Goal: Information Seeking & Learning: Learn about a topic

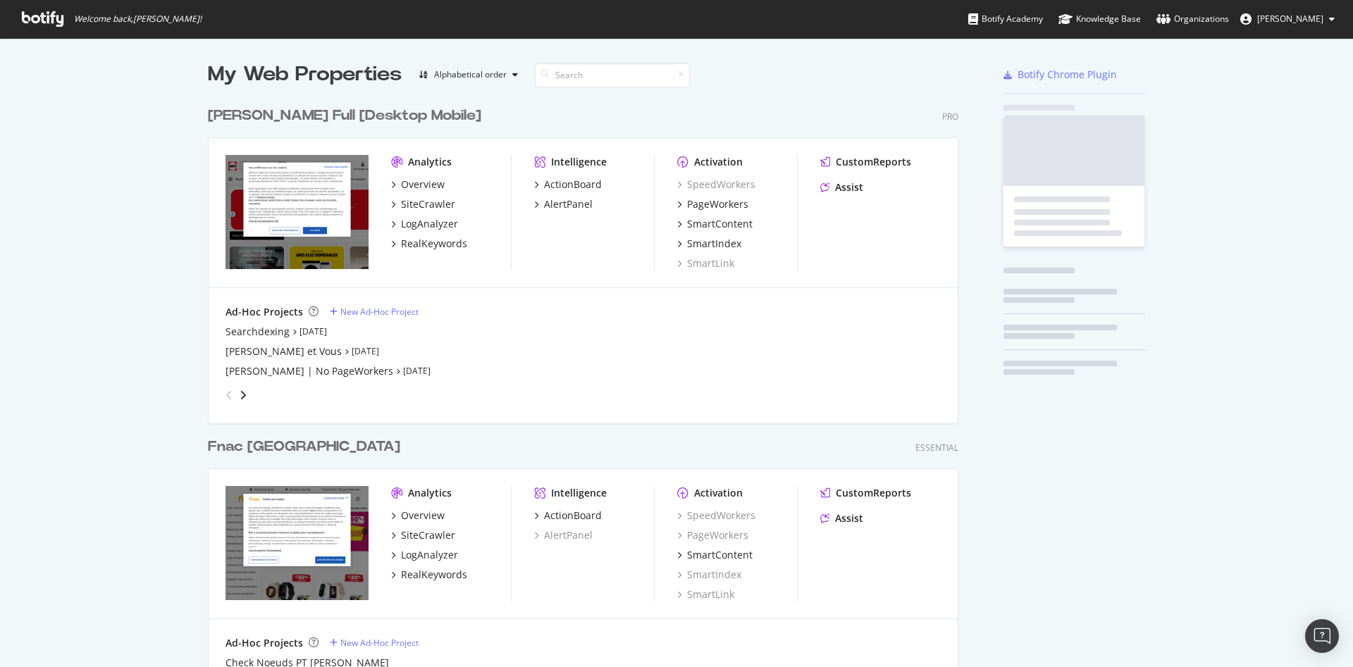
scroll to position [655, 1329]
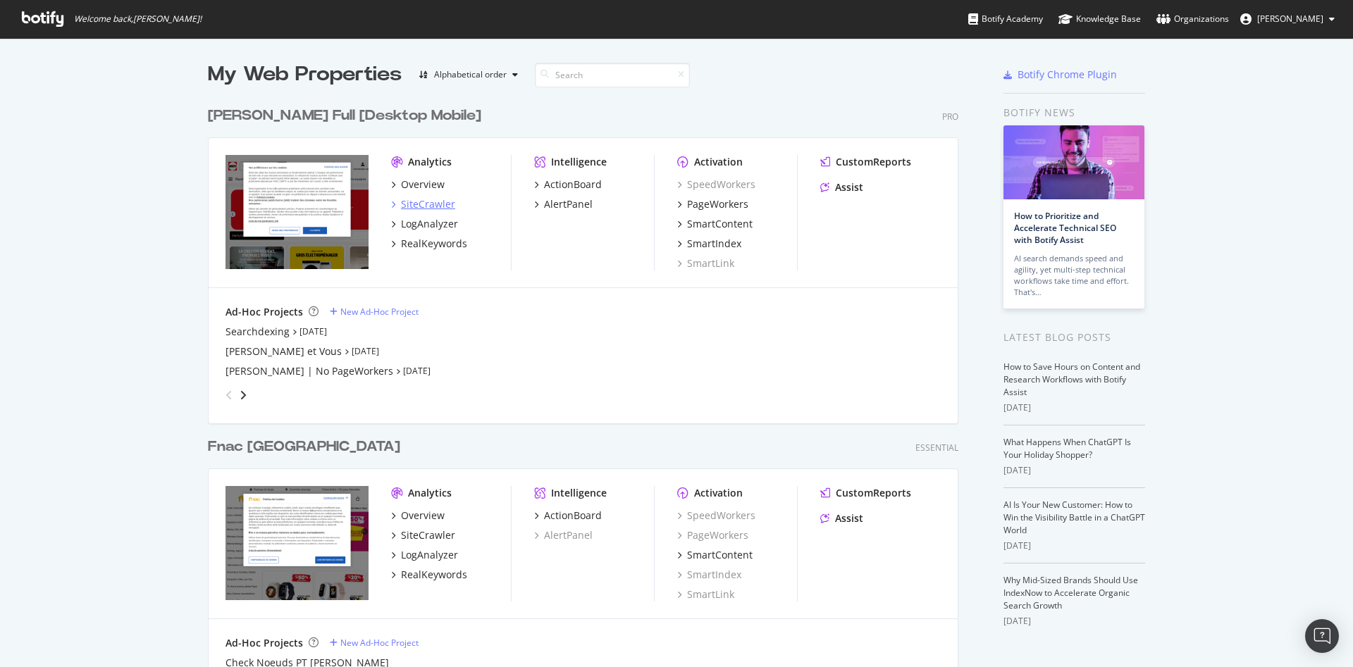
click at [414, 197] on div "SiteCrawler" at bounding box center [428, 204] width 54 height 14
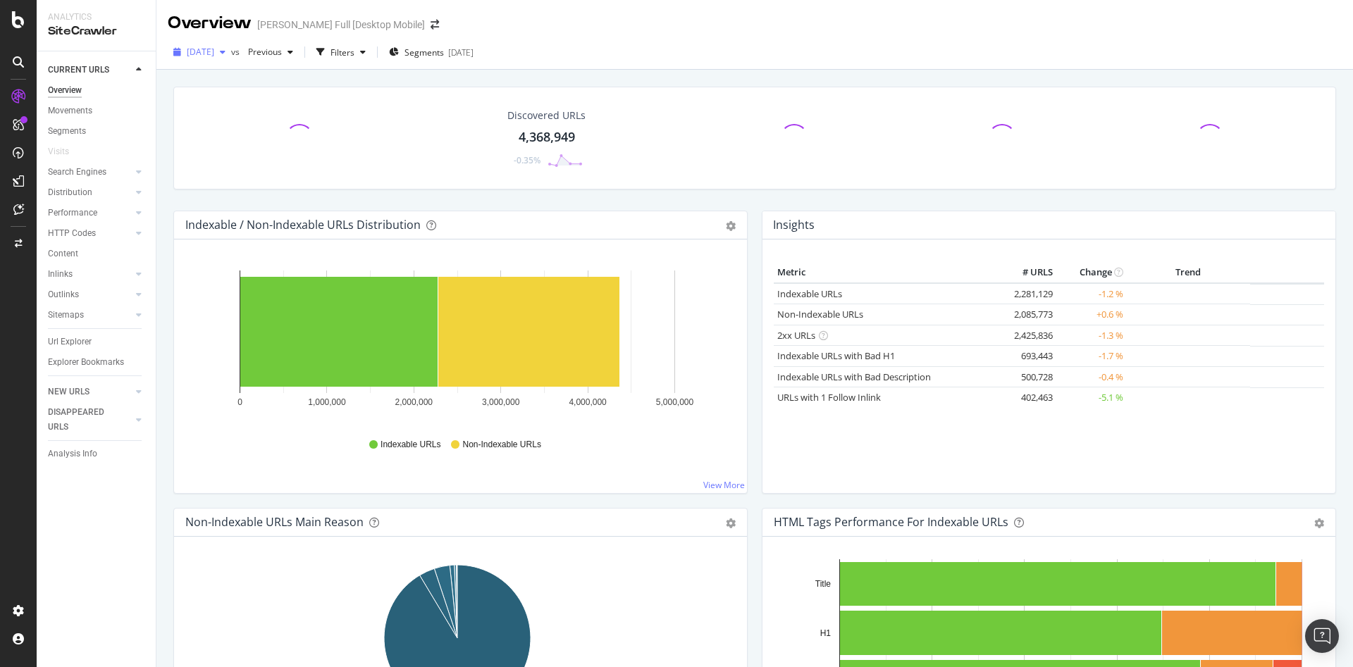
click at [225, 56] on icon "button" at bounding box center [223, 52] width 6 height 8
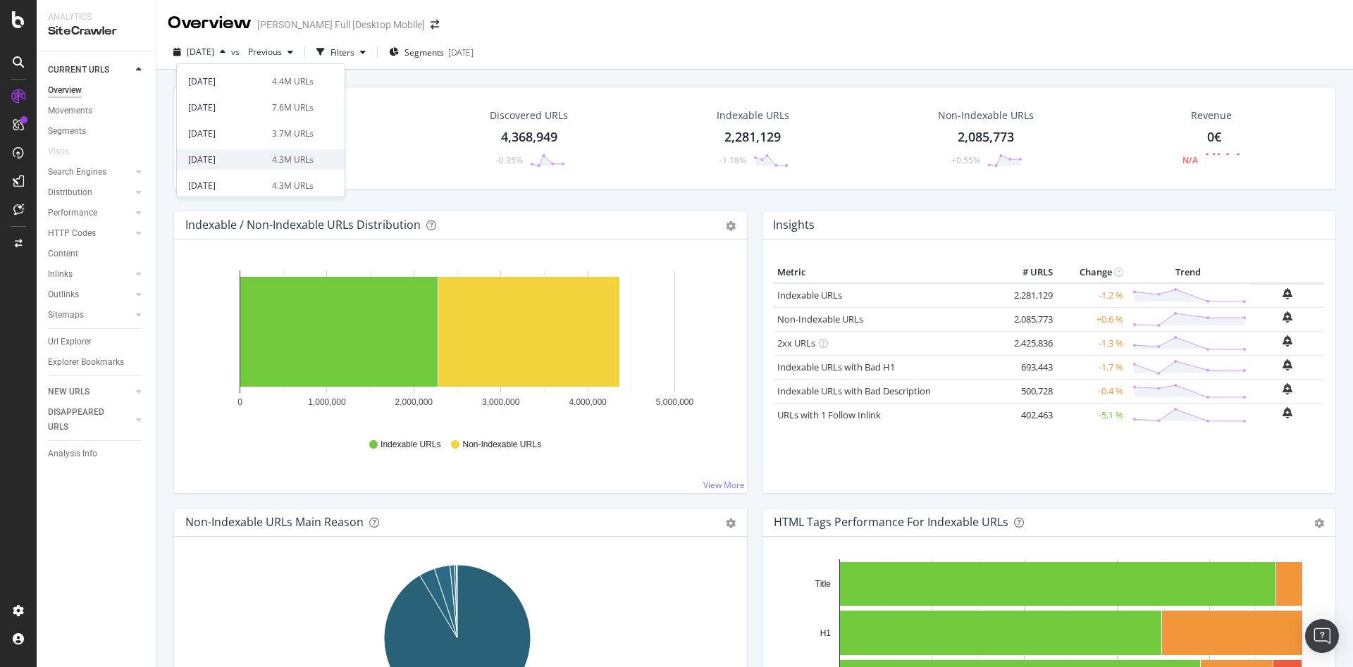
scroll to position [70, 0]
click at [279, 91] on div "2025 Jul. 4th 7.6M URLs" at bounding box center [261, 84] width 168 height 20
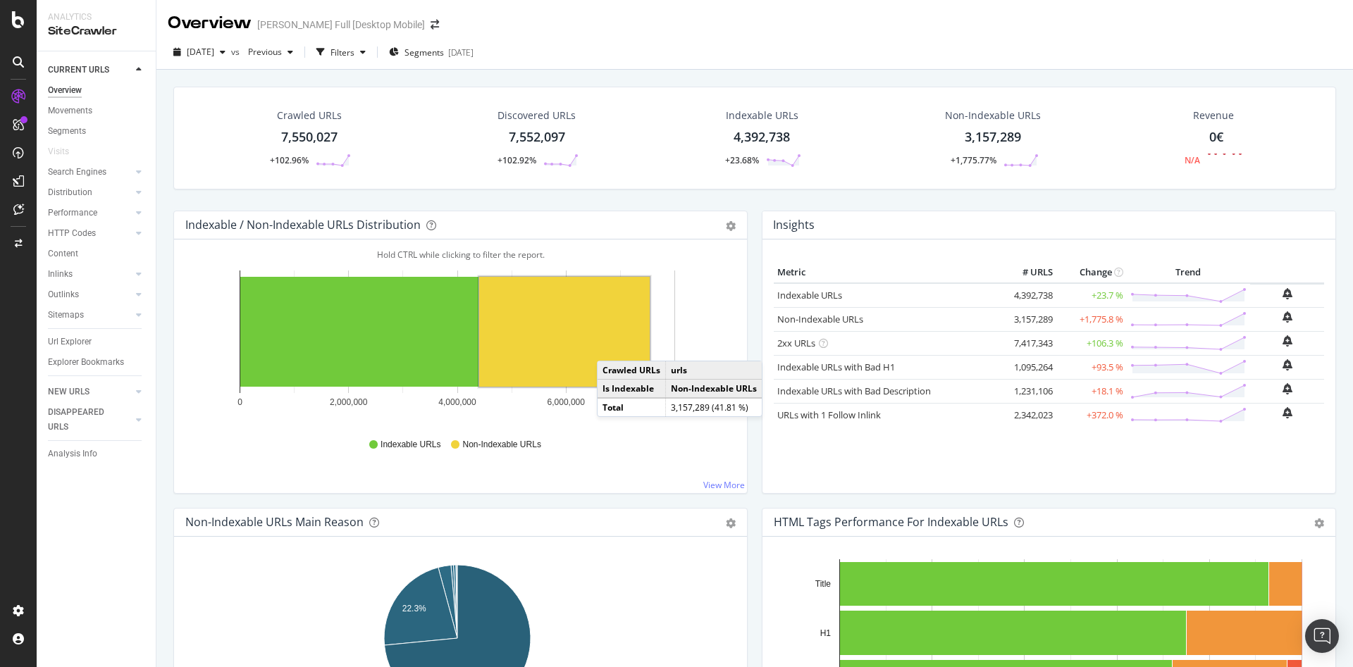
click at [321, 132] on div "7,550,027" at bounding box center [309, 137] width 56 height 18
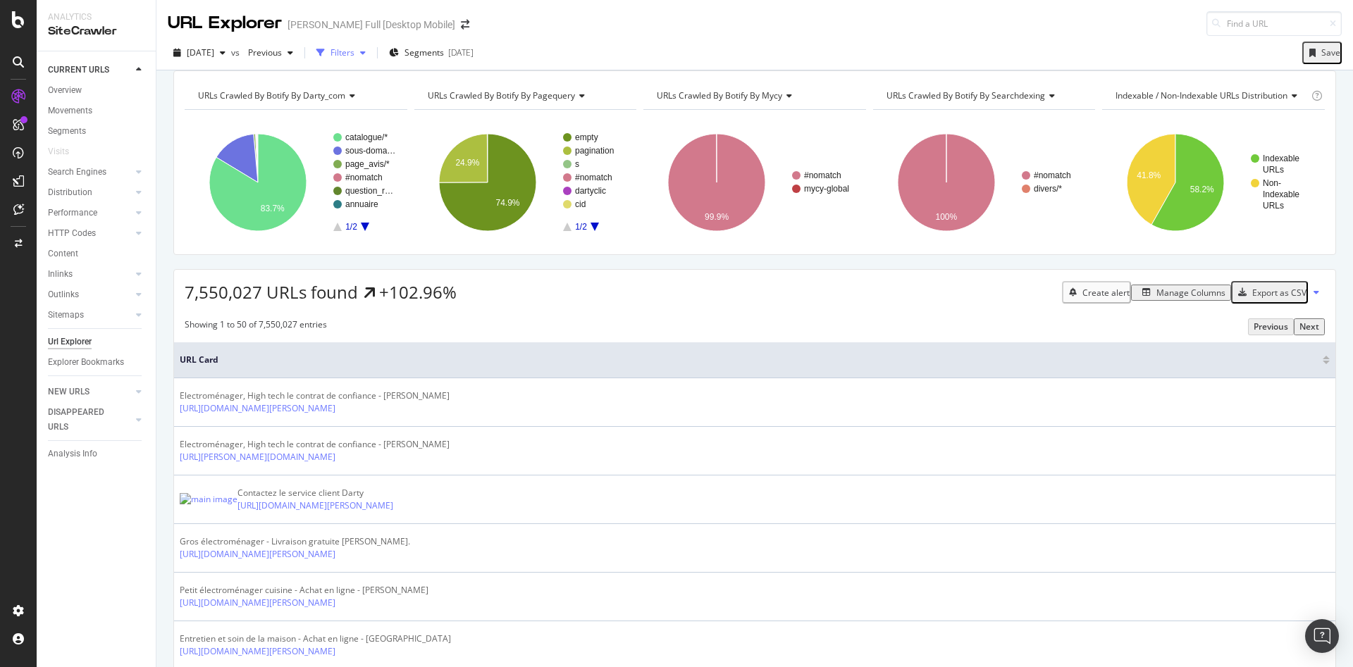
click at [354, 51] on div "Filters" at bounding box center [342, 52] width 24 height 12
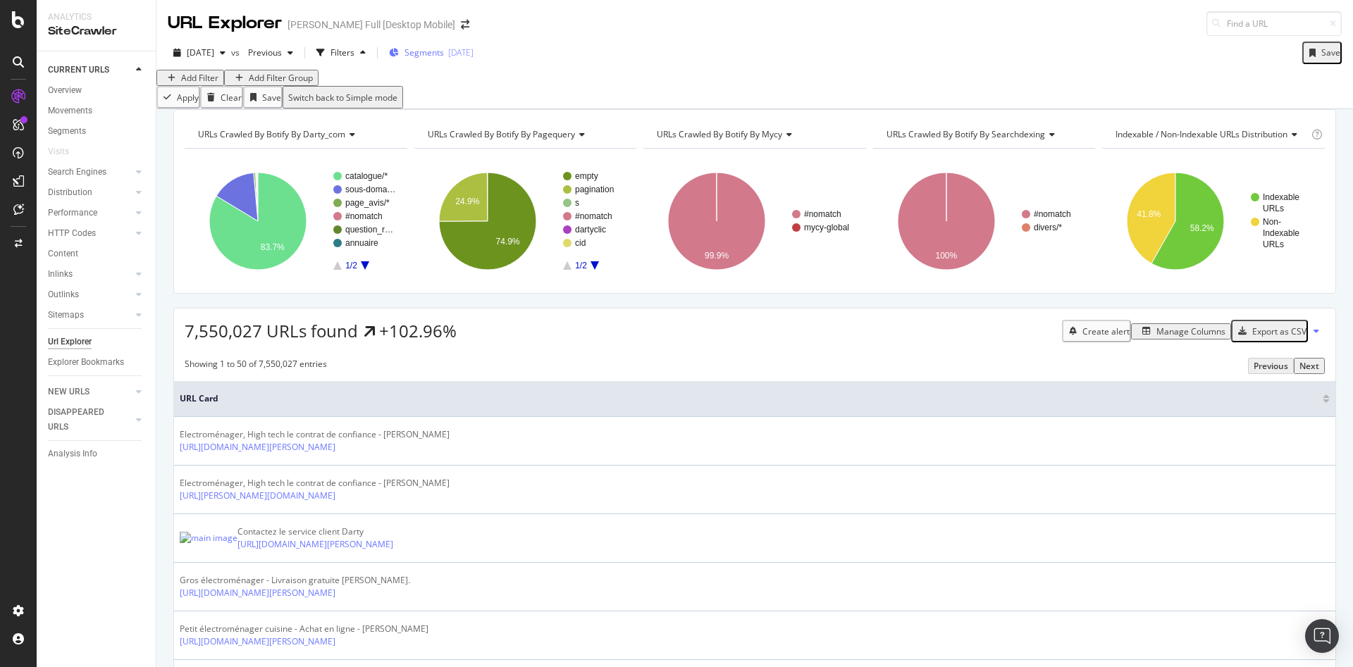
click at [444, 49] on span "Segments" at bounding box center [423, 52] width 39 height 12
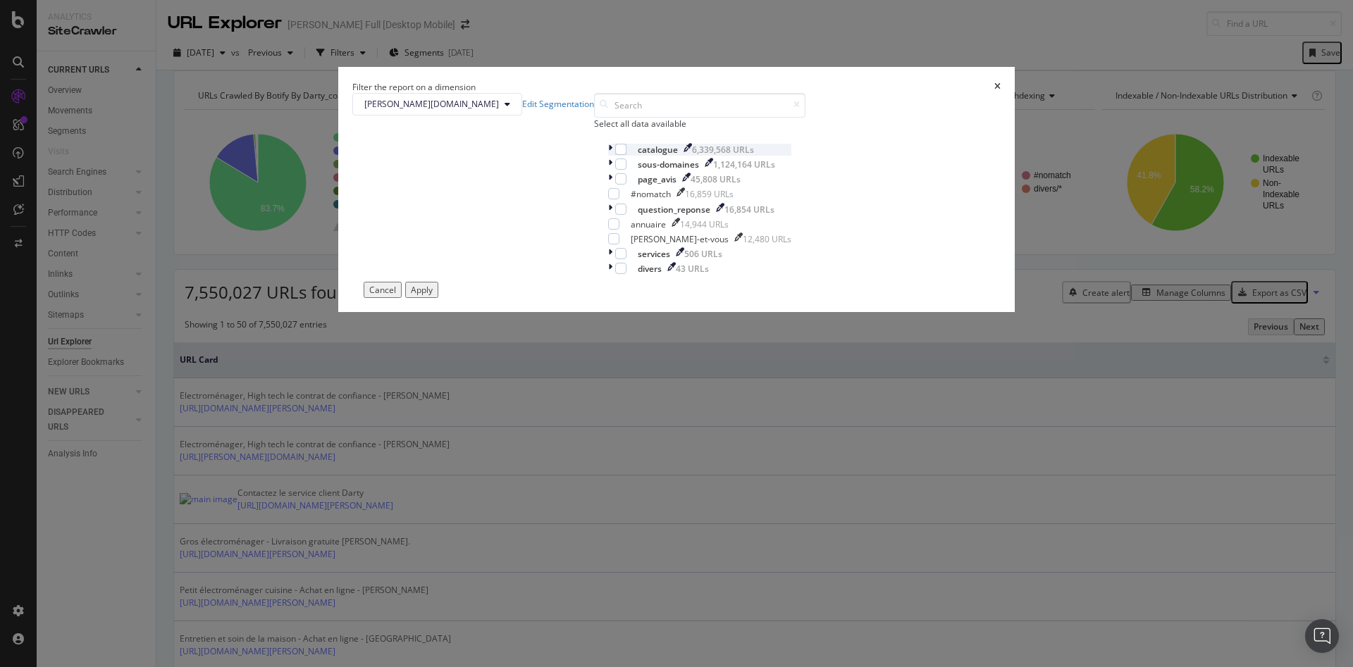
click at [608, 156] on icon "modal" at bounding box center [610, 150] width 4 height 12
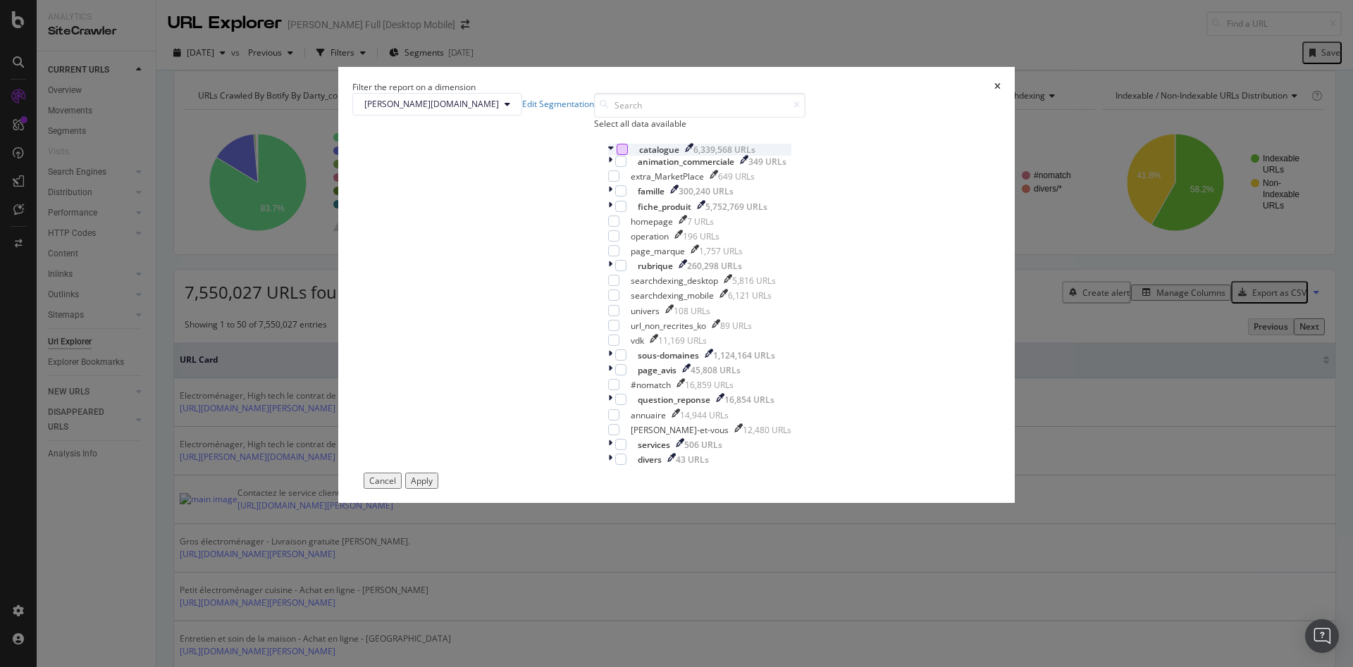
click at [616, 155] on div "modal" at bounding box center [621, 149] width 11 height 11
click at [618, 165] on icon "modal" at bounding box center [621, 161] width 6 height 7
click at [611, 180] on icon "modal" at bounding box center [614, 176] width 6 height 7
click at [611, 314] on icon "modal" at bounding box center [614, 310] width 6 height 7
click at [611, 329] on icon "modal" at bounding box center [614, 325] width 6 height 7
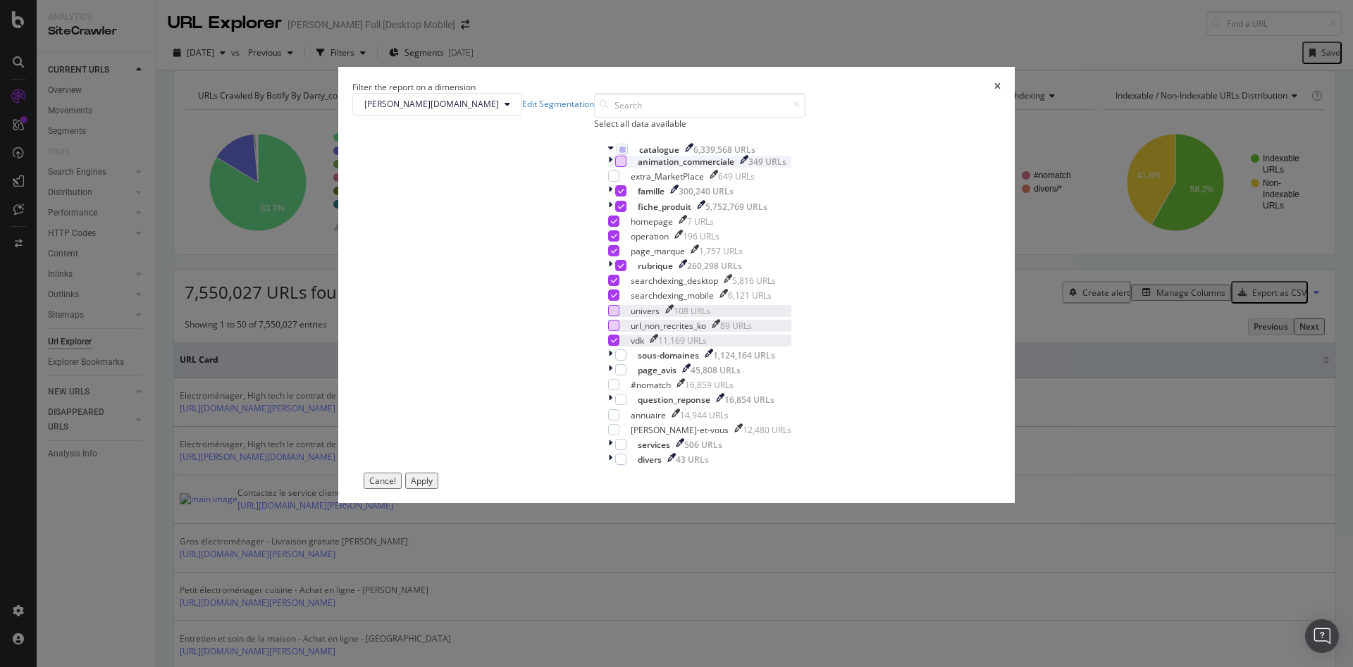
click at [611, 344] on icon "modal" at bounding box center [614, 340] width 6 height 7
click at [608, 272] on icon "modal" at bounding box center [610, 266] width 4 height 12
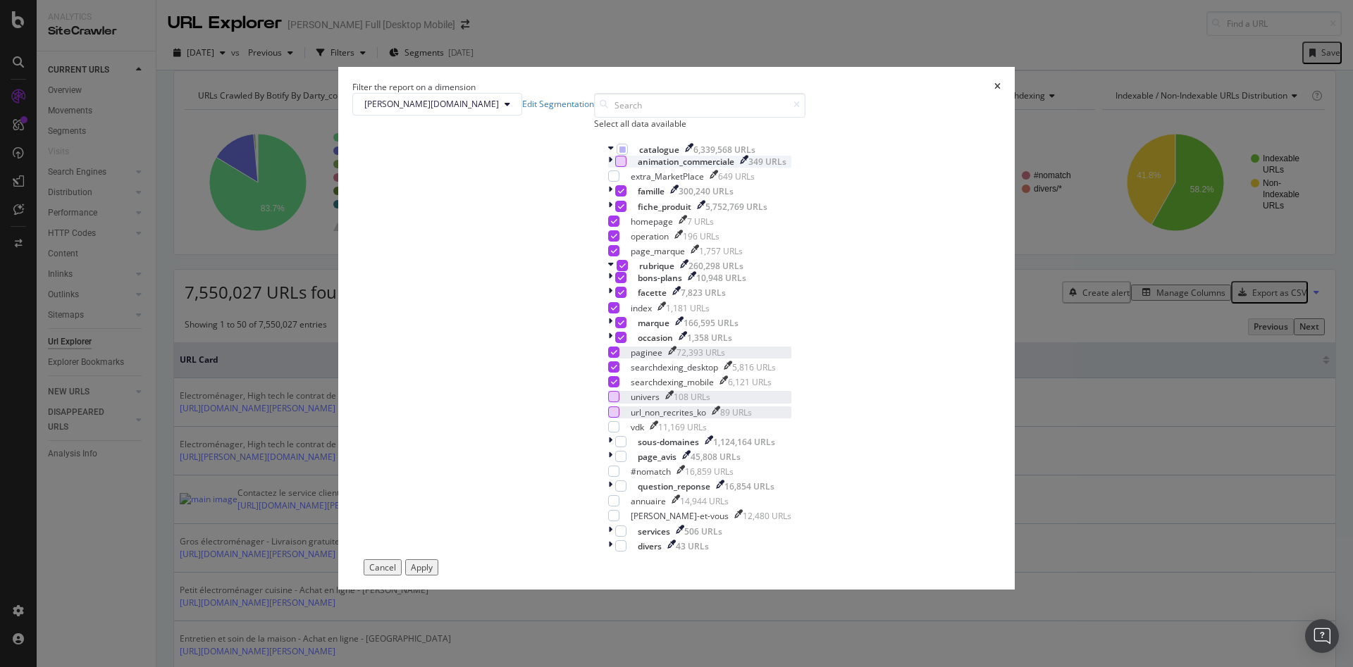
click at [611, 356] on icon "modal" at bounding box center [614, 352] width 6 height 7
click at [608, 299] on div "modal" at bounding box center [611, 293] width 7 height 12
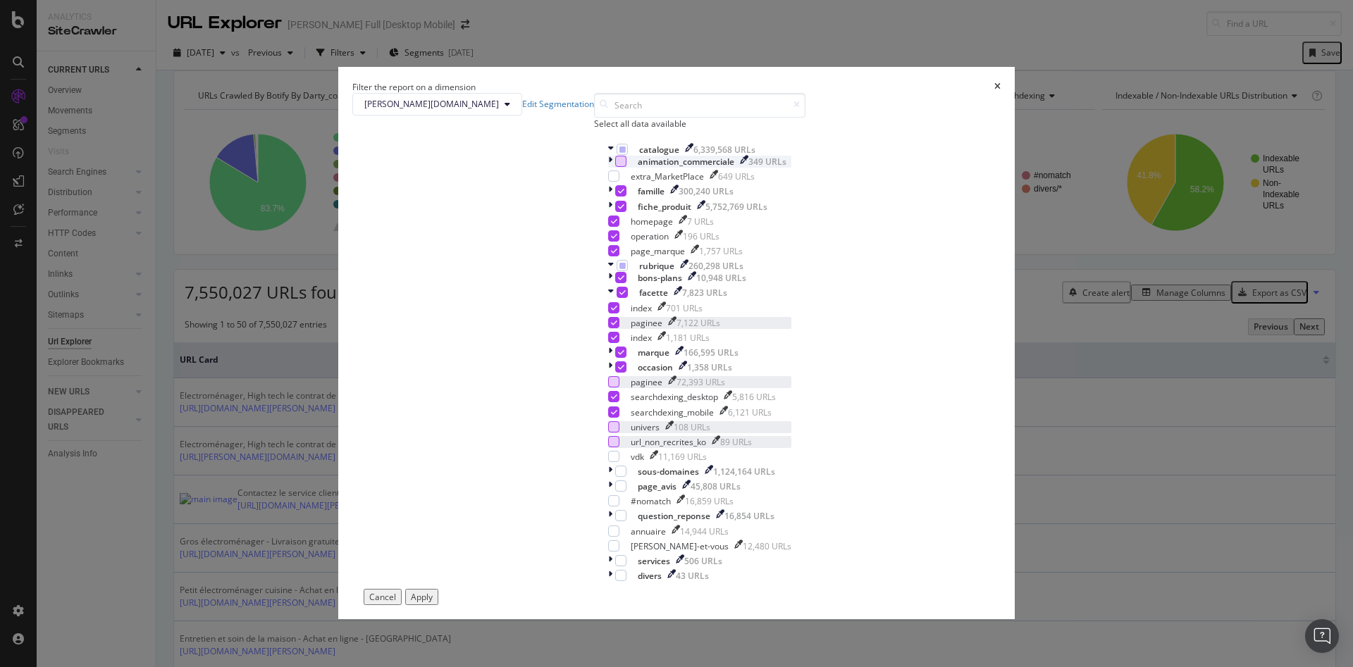
click at [611, 326] on icon "modal" at bounding box center [614, 322] width 6 height 7
click at [608, 284] on div "modal" at bounding box center [611, 278] width 7 height 12
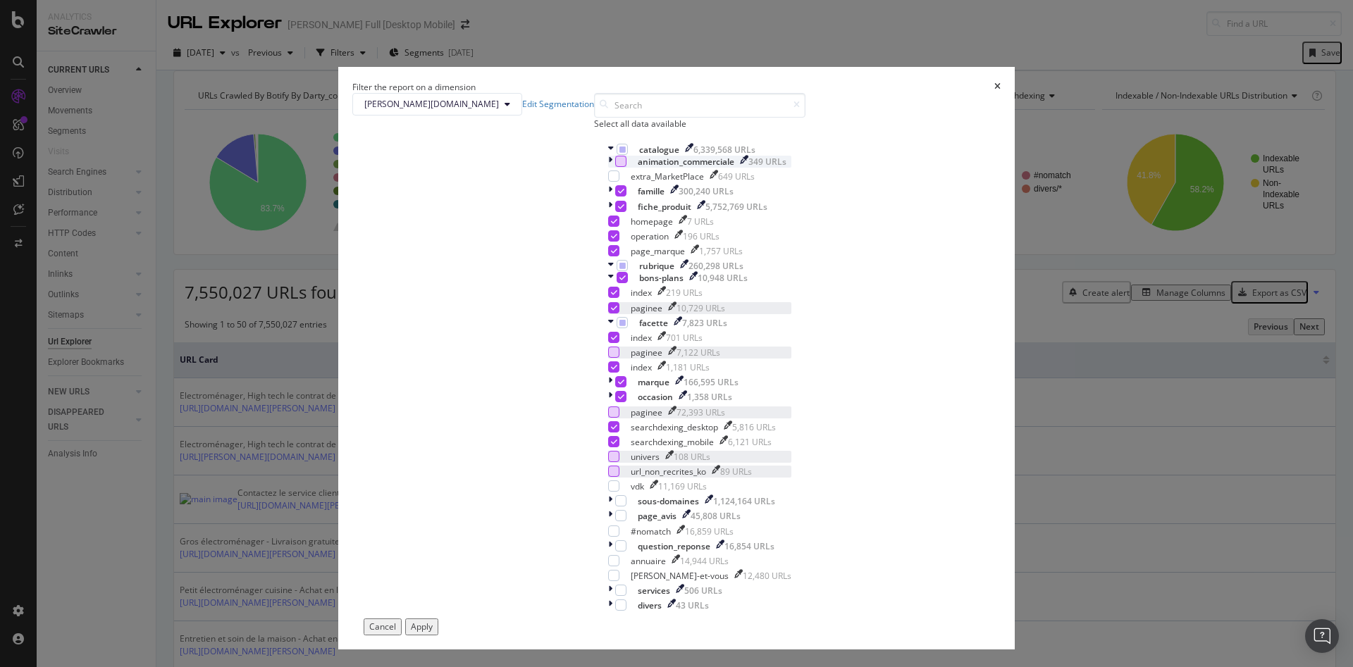
click at [611, 311] on icon "modal" at bounding box center [614, 307] width 6 height 7
click at [608, 388] on icon "modal" at bounding box center [610, 382] width 4 height 12
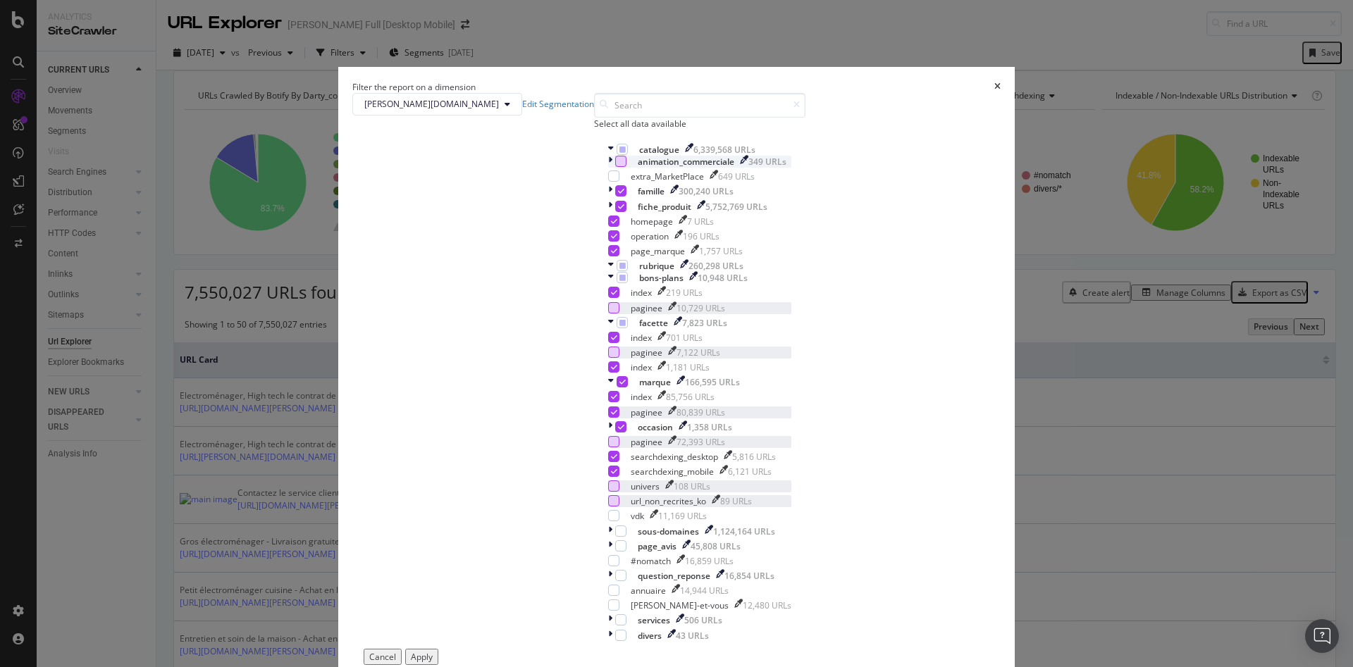
click at [608, 418] on div "modal" at bounding box center [613, 411] width 11 height 11
click at [608, 431] on icon "modal" at bounding box center [610, 427] width 4 height 12
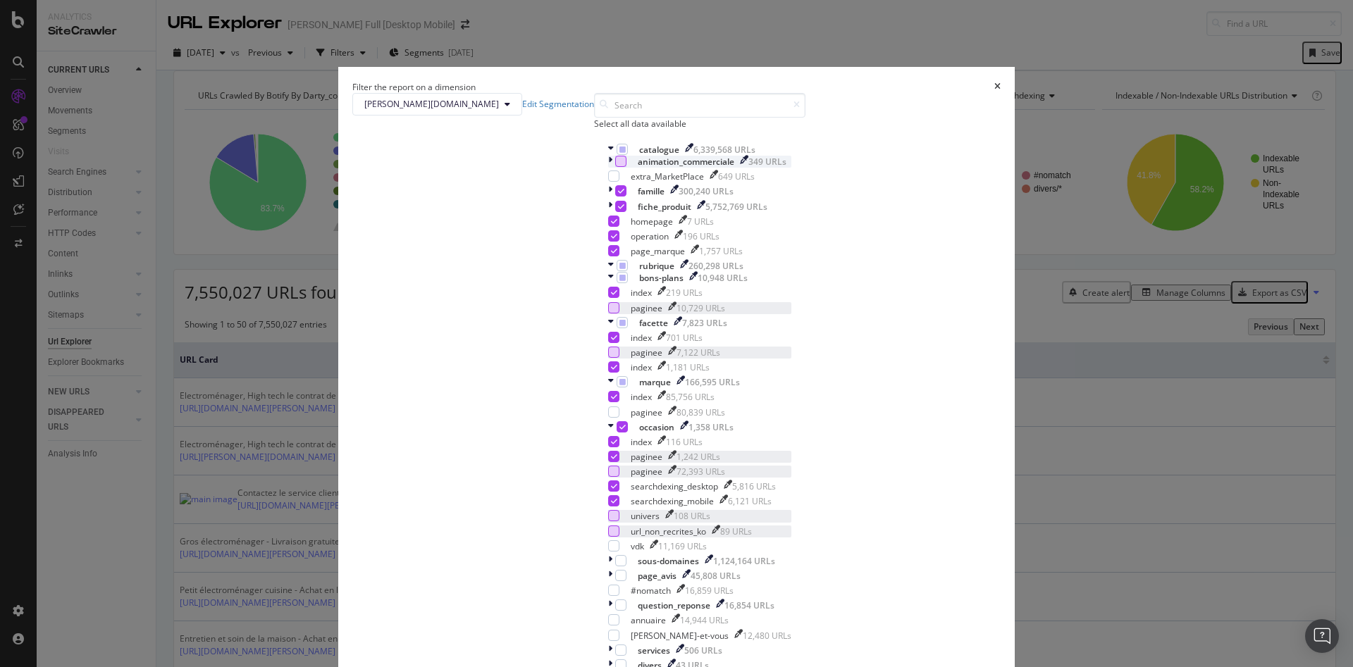
click at [611, 460] on icon "modal" at bounding box center [614, 456] width 6 height 7
click at [611, 254] on icon "modal" at bounding box center [614, 250] width 6 height 7
click at [611, 240] on icon "modal" at bounding box center [614, 235] width 6 height 7
click at [611, 225] on icon "modal" at bounding box center [614, 221] width 6 height 7
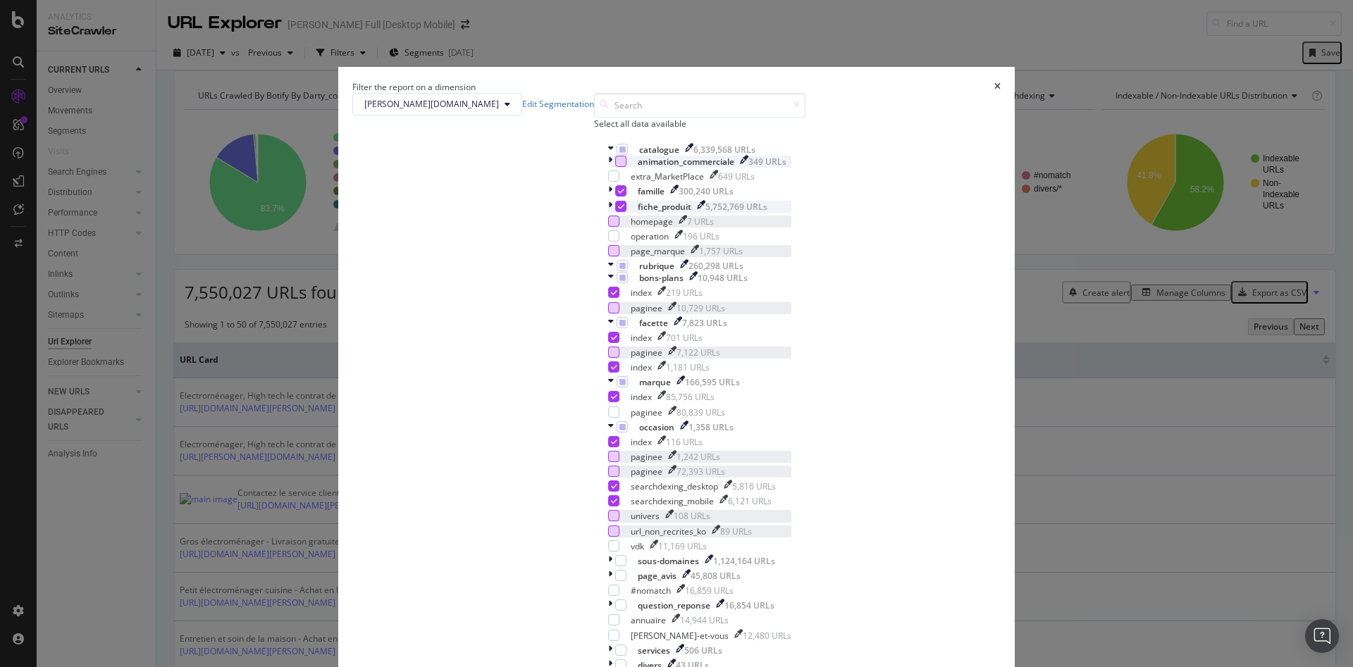
click at [608, 213] on div "modal" at bounding box center [611, 207] width 7 height 12
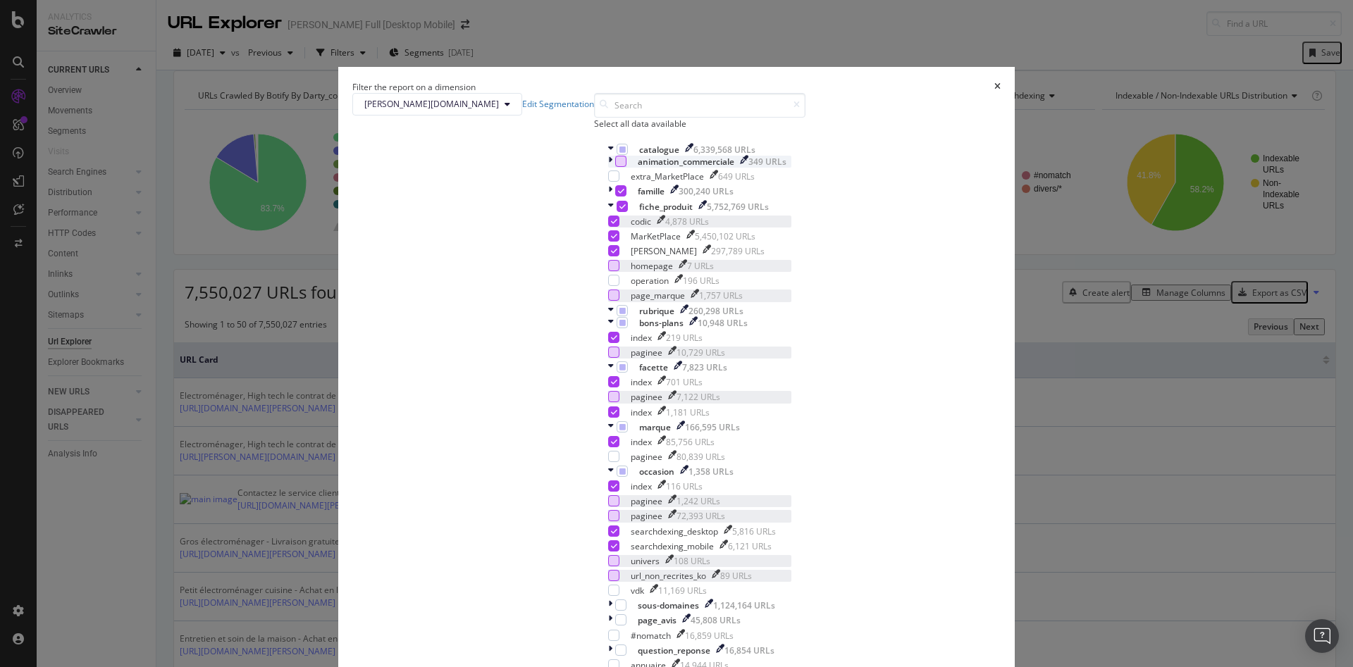
click at [611, 225] on icon "modal" at bounding box center [614, 221] width 6 height 7
click at [611, 240] on icon "modal" at bounding box center [614, 235] width 6 height 7
click at [608, 197] on icon "modal" at bounding box center [610, 191] width 4 height 12
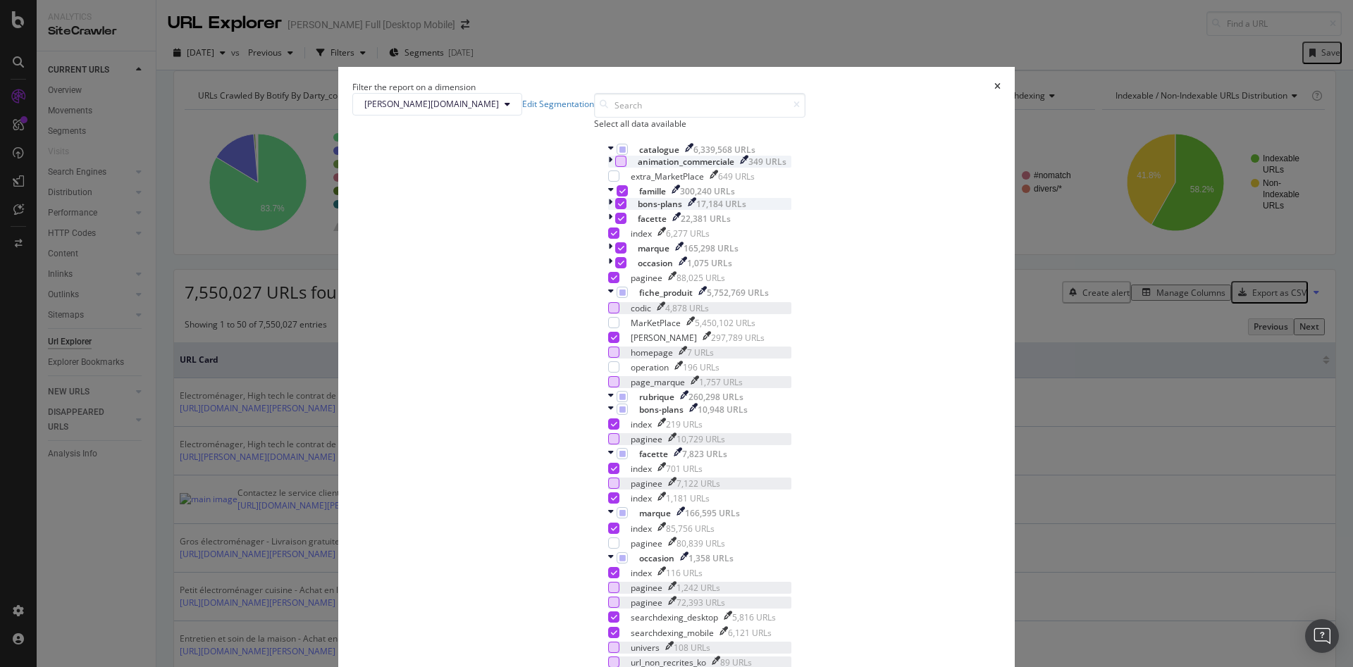
click at [608, 210] on div "modal" at bounding box center [611, 204] width 7 height 12
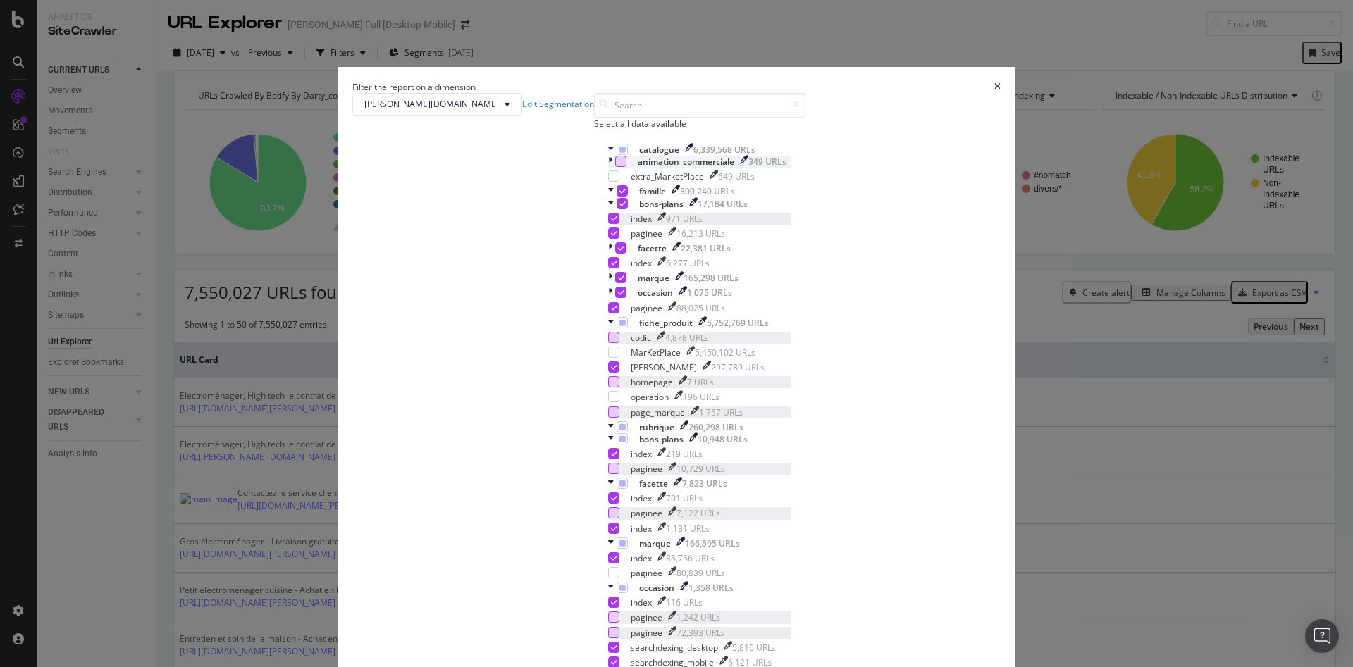
click at [611, 222] on icon "modal" at bounding box center [614, 218] width 6 height 7
click at [608, 224] on div "modal" at bounding box center [613, 218] width 11 height 11
click at [611, 237] on icon "modal" at bounding box center [614, 233] width 6 height 7
click at [608, 254] on icon "modal" at bounding box center [610, 248] width 4 height 12
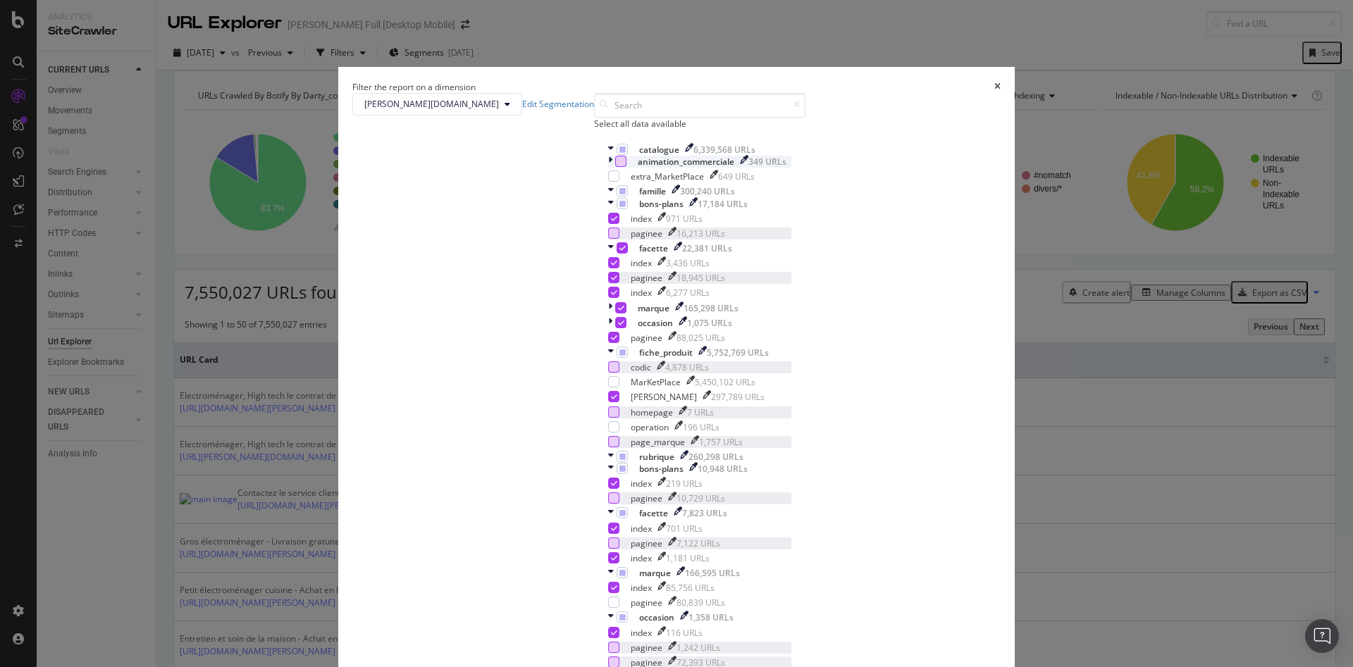
click at [611, 281] on icon "modal" at bounding box center [614, 277] width 6 height 7
click at [608, 314] on icon "modal" at bounding box center [610, 308] width 4 height 12
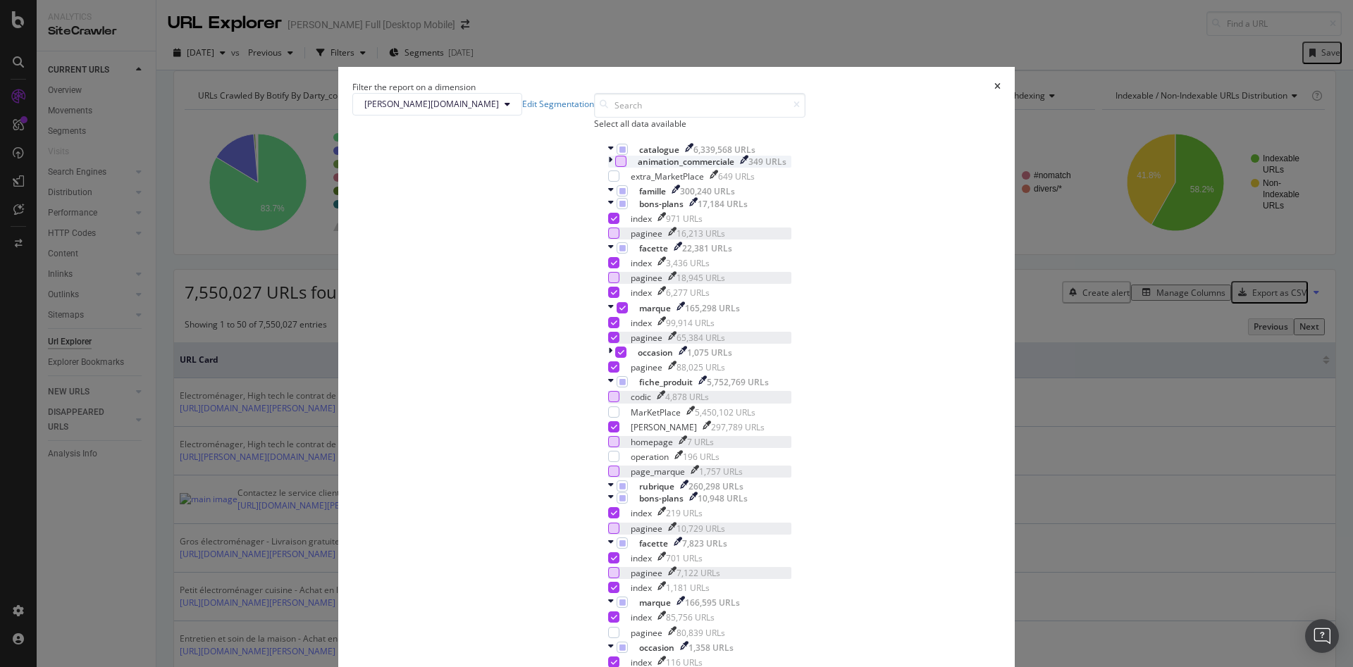
click at [611, 341] on icon "modal" at bounding box center [614, 337] width 6 height 7
click at [608, 359] on div "modal" at bounding box center [611, 353] width 7 height 12
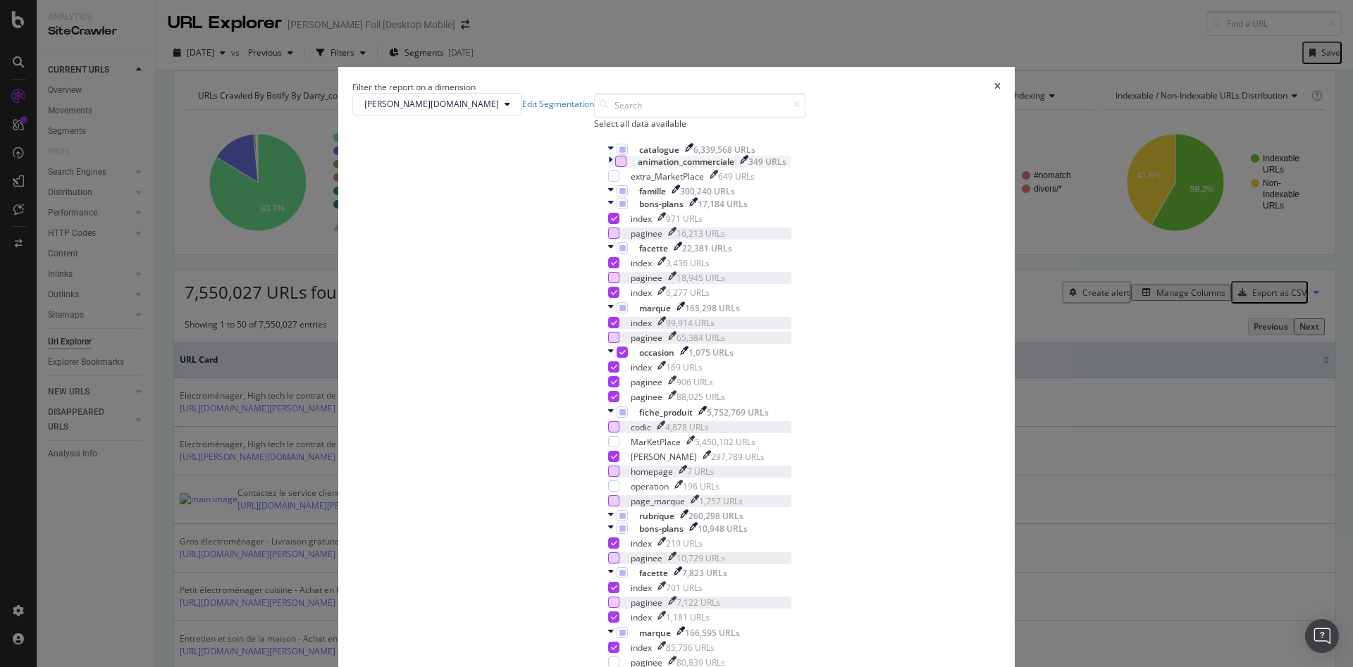
scroll to position [70, 0]
click at [608, 373] on div "modal" at bounding box center [613, 366] width 11 height 11
click at [608, 403] on div "modal" at bounding box center [608, 397] width 0 height 12
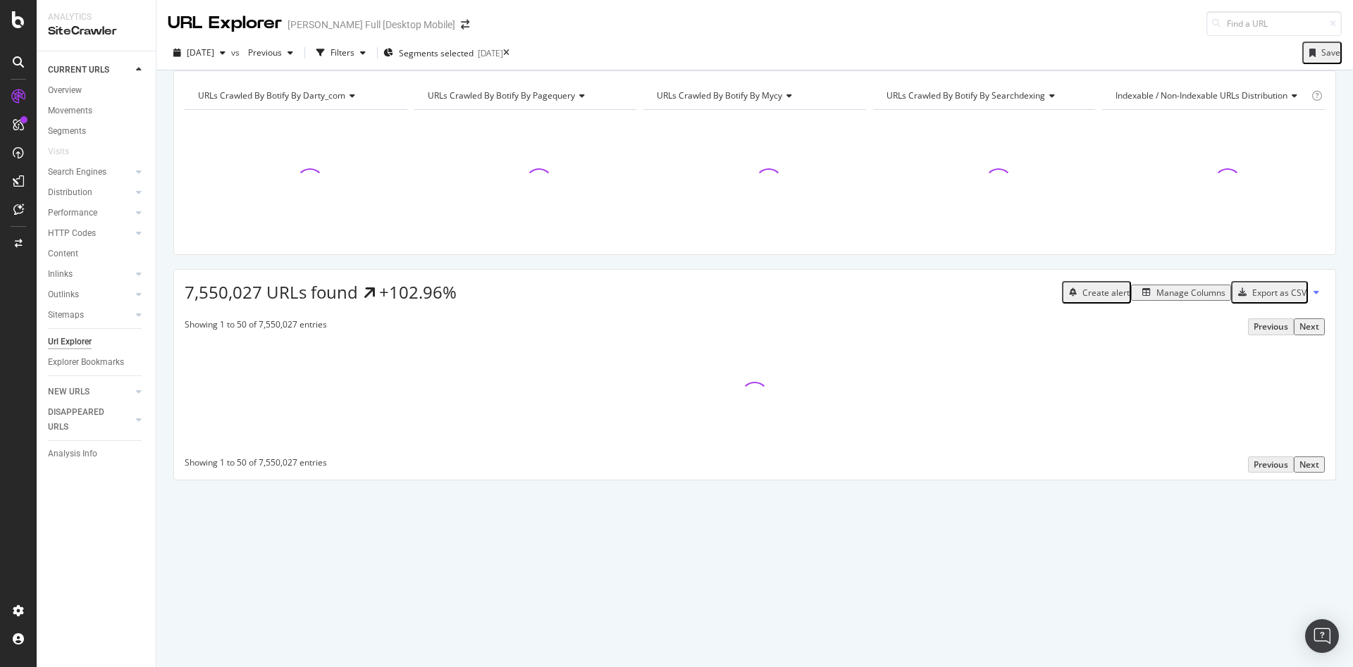
click at [1160, 299] on div "Manage Columns" at bounding box center [1190, 293] width 69 height 12
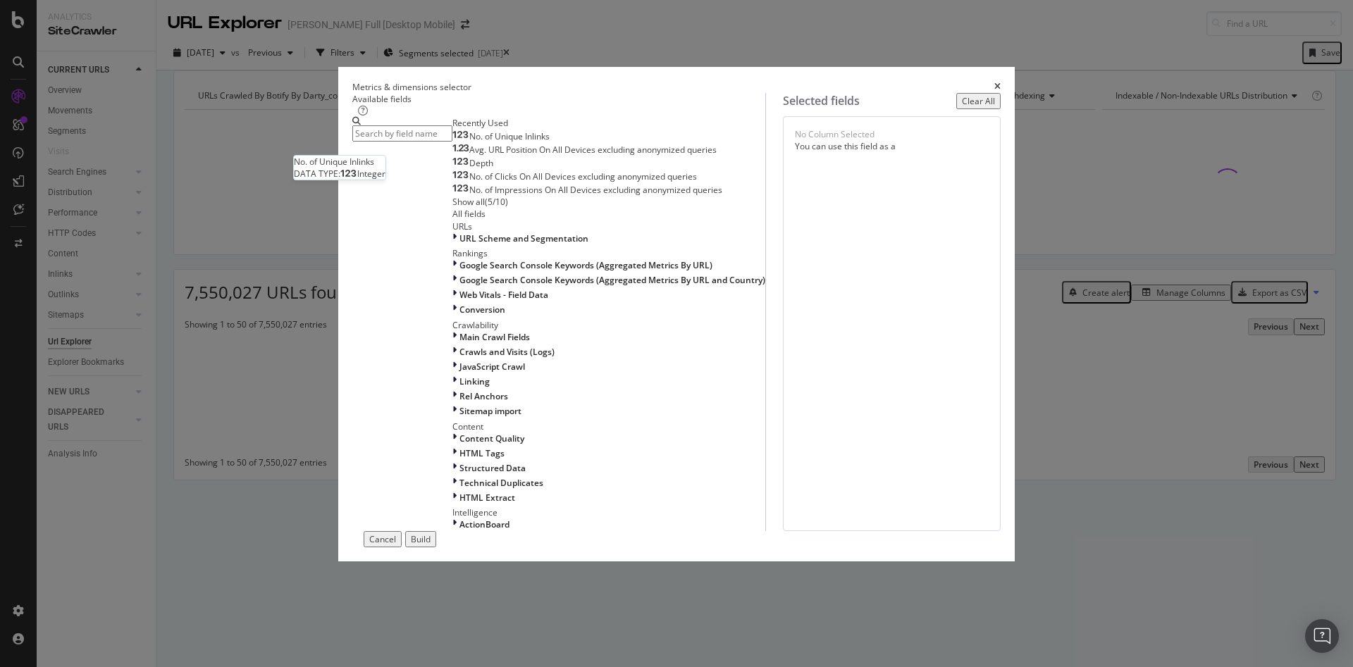
click at [511, 142] on div "No. of Unique Inlinks" at bounding box center [500, 136] width 97 height 11
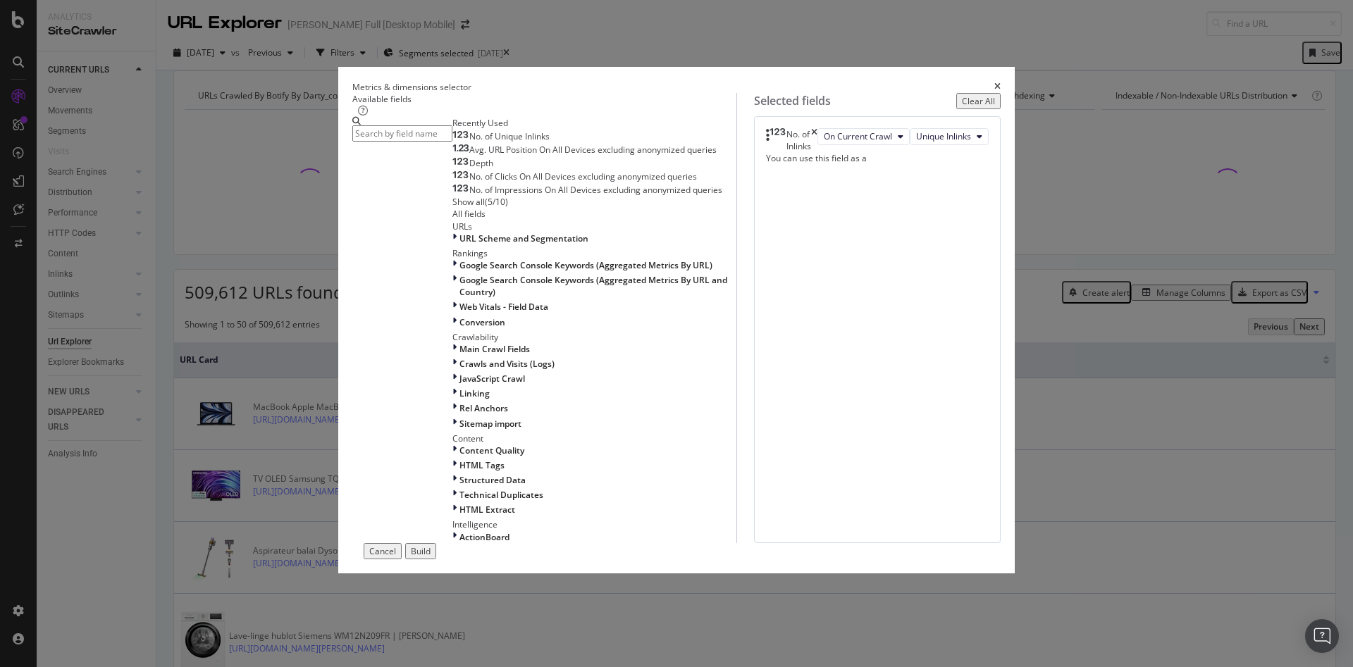
click at [493, 169] on div "Depth" at bounding box center [472, 163] width 41 height 11
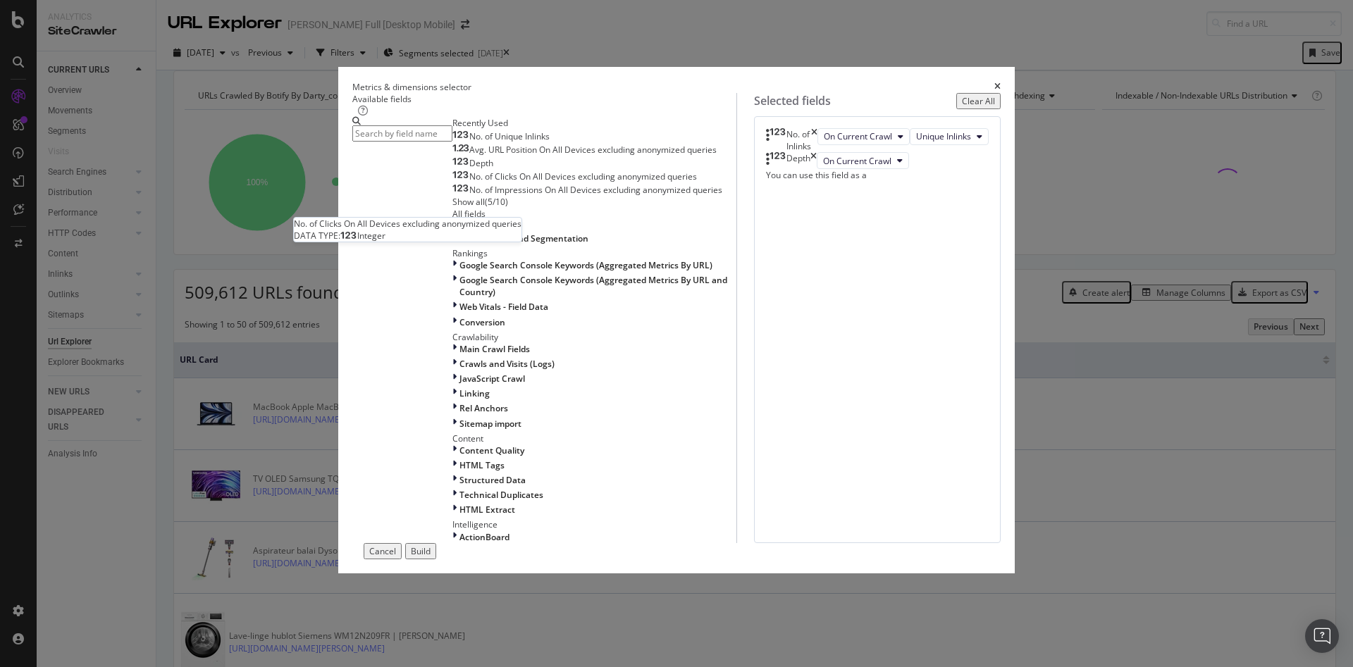
click at [566, 182] on span "No. of Clicks On All Devices excluding anonymized queries" at bounding box center [583, 176] width 228 height 12
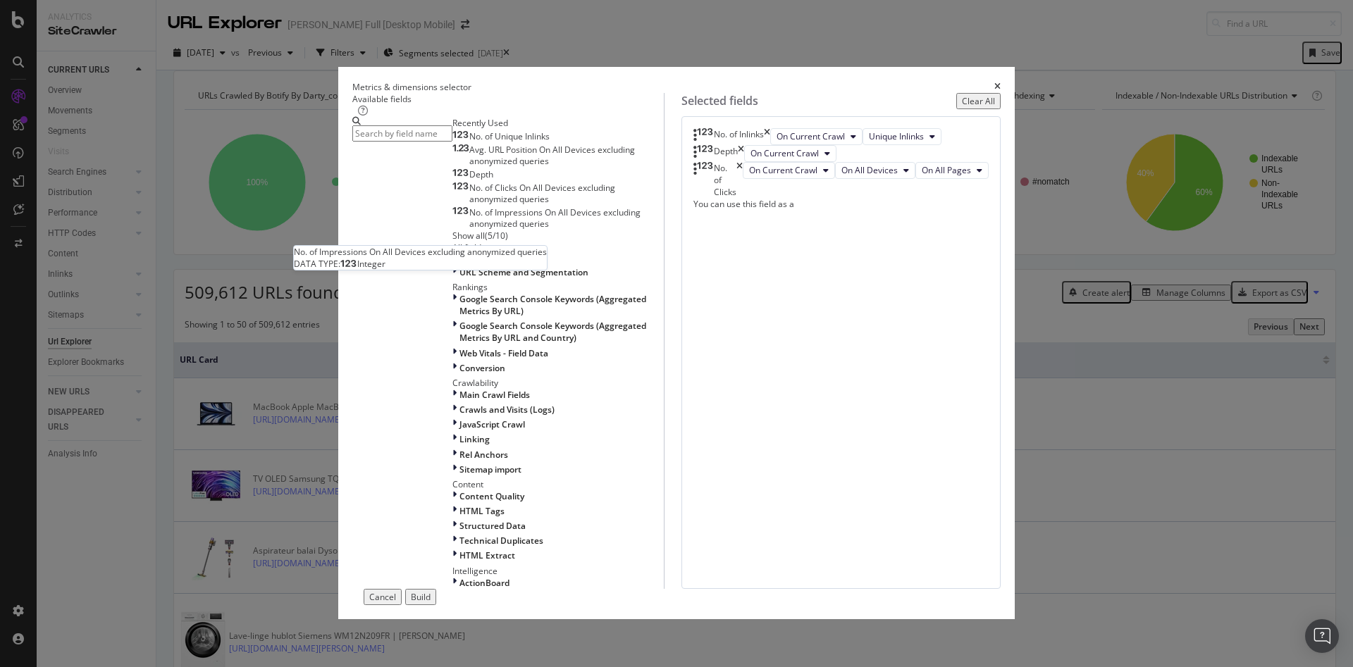
click at [556, 230] on span "No. of Impressions On All Devices excluding anonymized queries" at bounding box center [554, 217] width 171 height 23
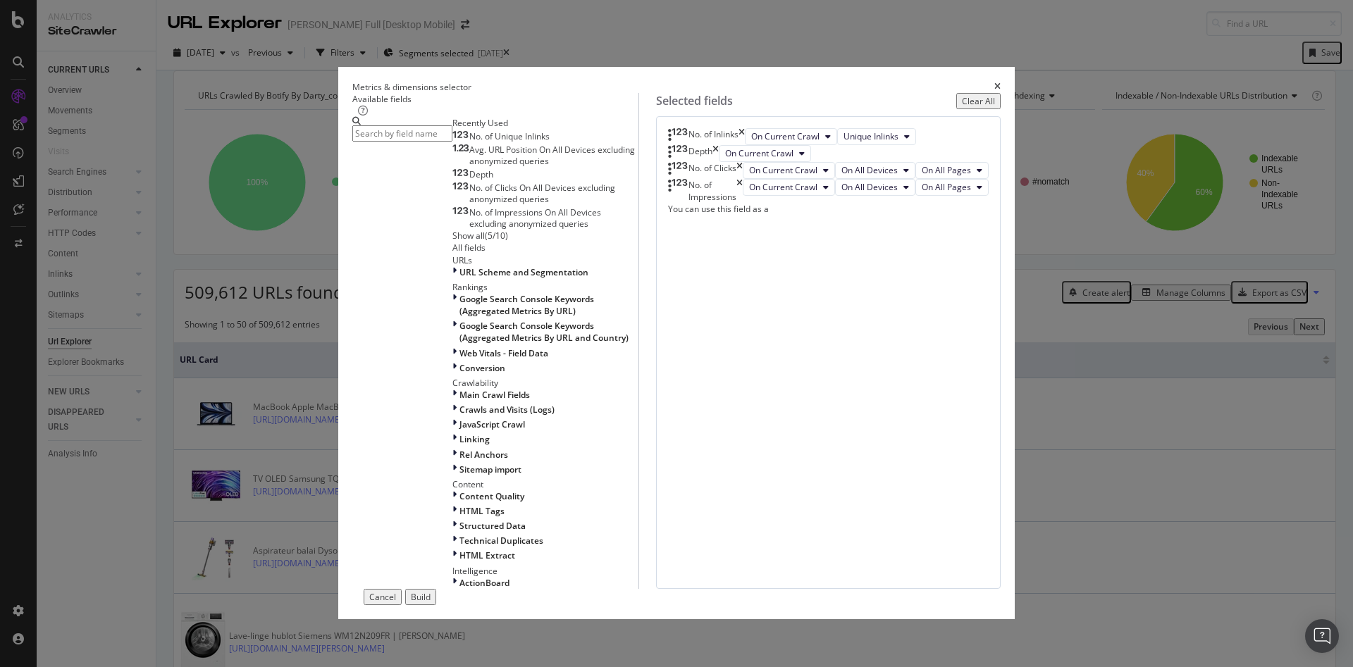
click at [452, 242] on div "Show all" at bounding box center [468, 236] width 32 height 12
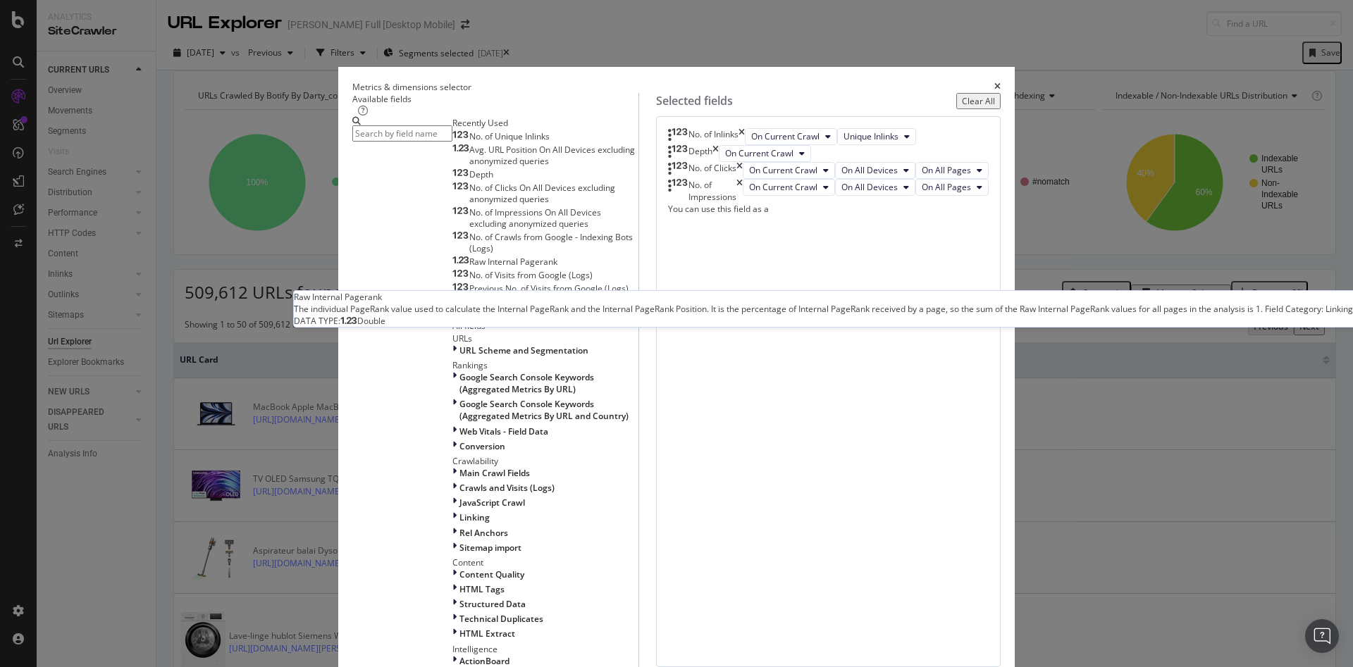
click at [499, 268] on span "Raw Internal Pagerank" at bounding box center [513, 262] width 88 height 12
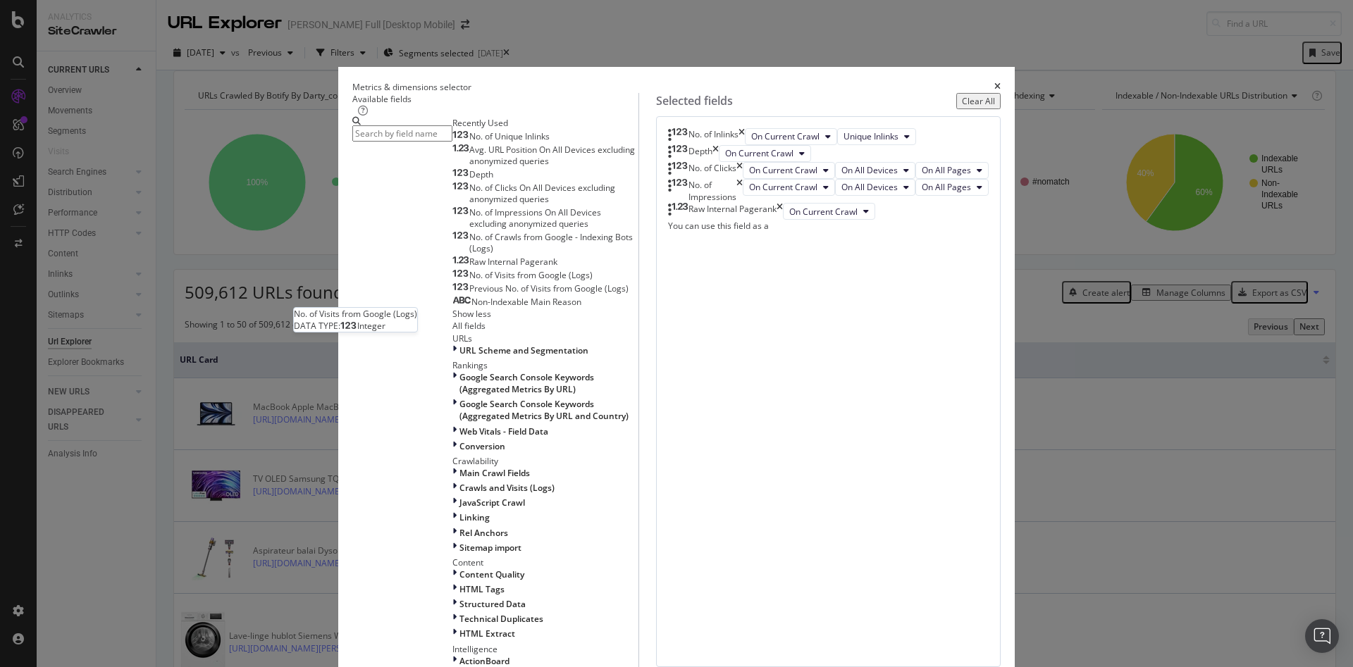
click at [558, 281] on div "No. of Visits from Google (Logs)" at bounding box center [522, 275] width 140 height 11
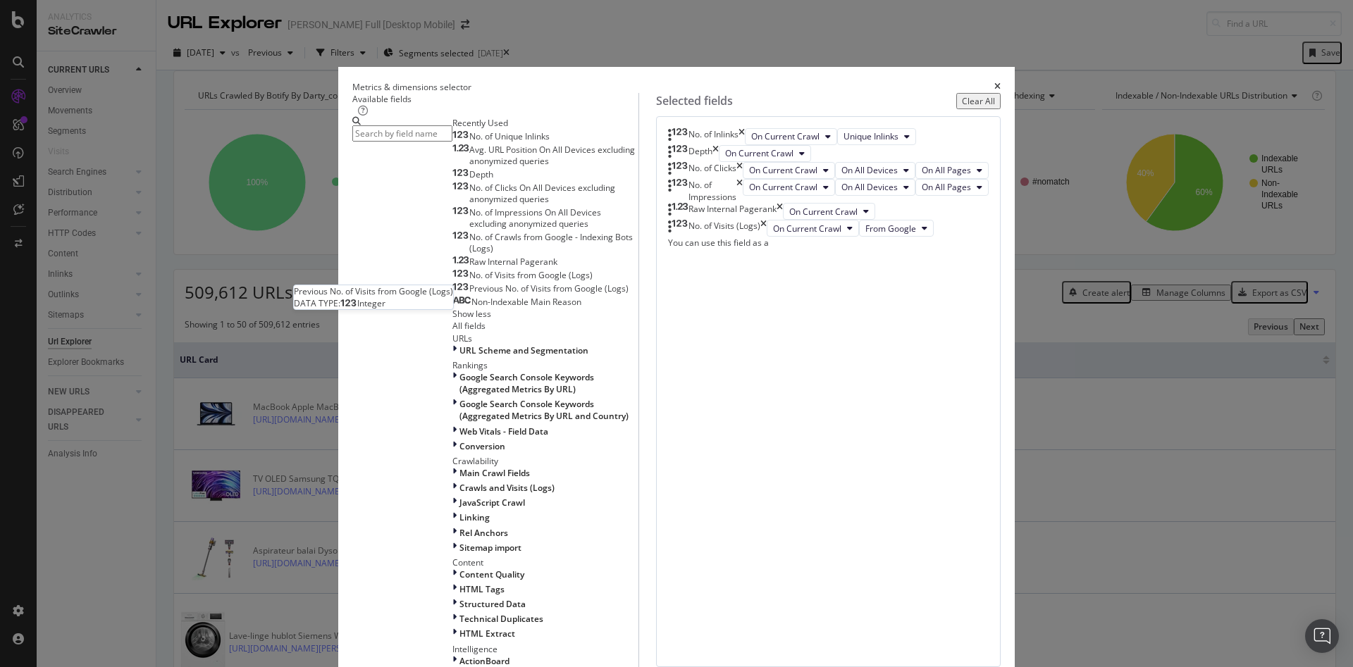
scroll to position [70, 0]
click at [478, 254] on div "No. of Crawls from Google - Indexing Bots (Logs)" at bounding box center [545, 243] width 186 height 23
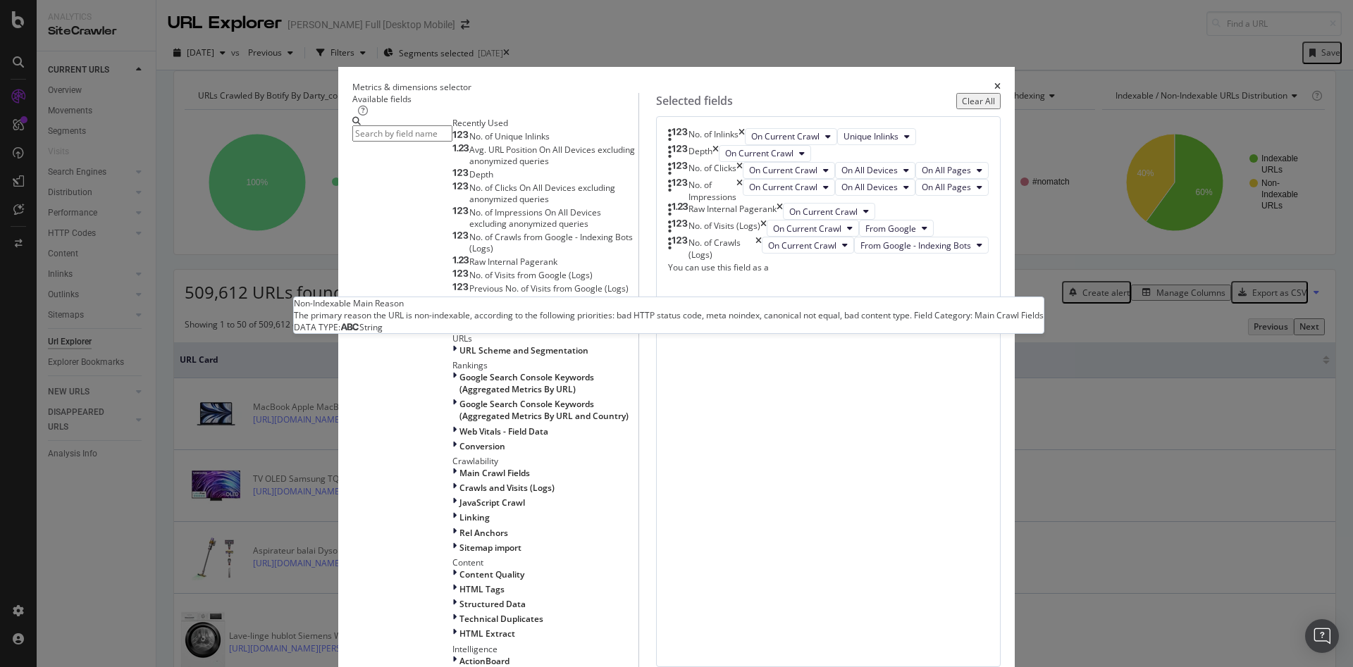
scroll to position [0, 0]
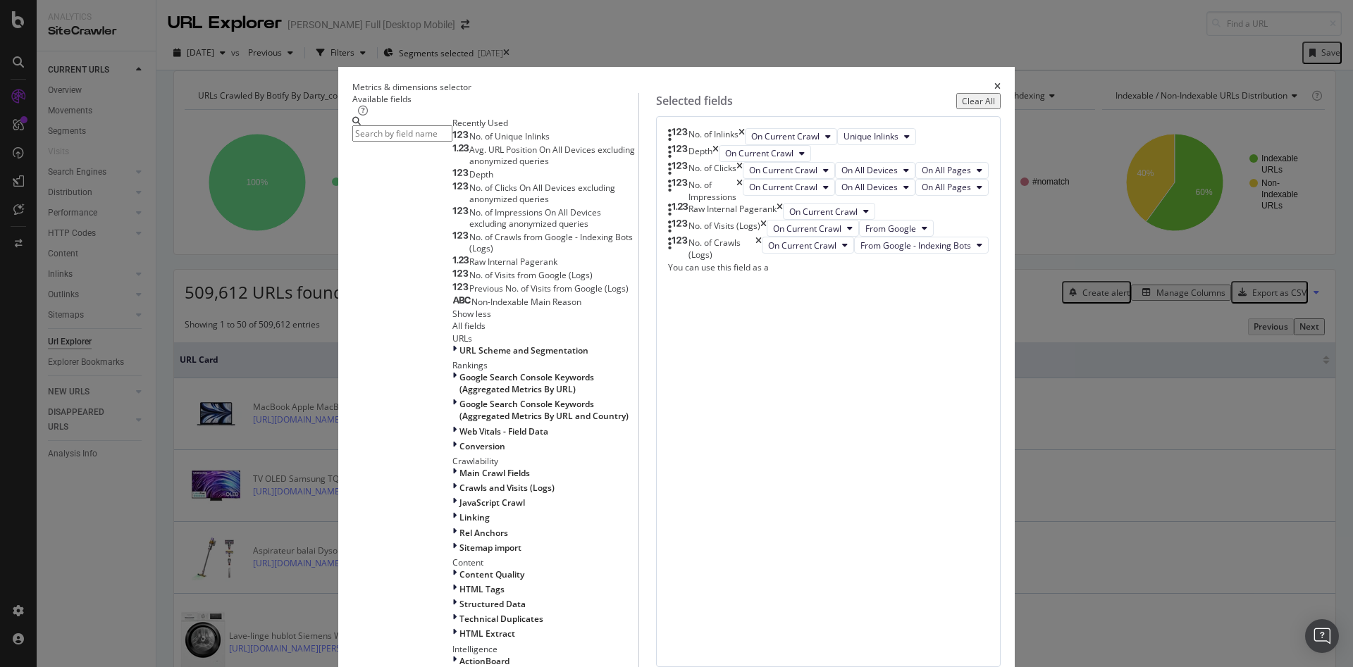
click at [452, 320] on div "Show less" at bounding box center [471, 314] width 39 height 12
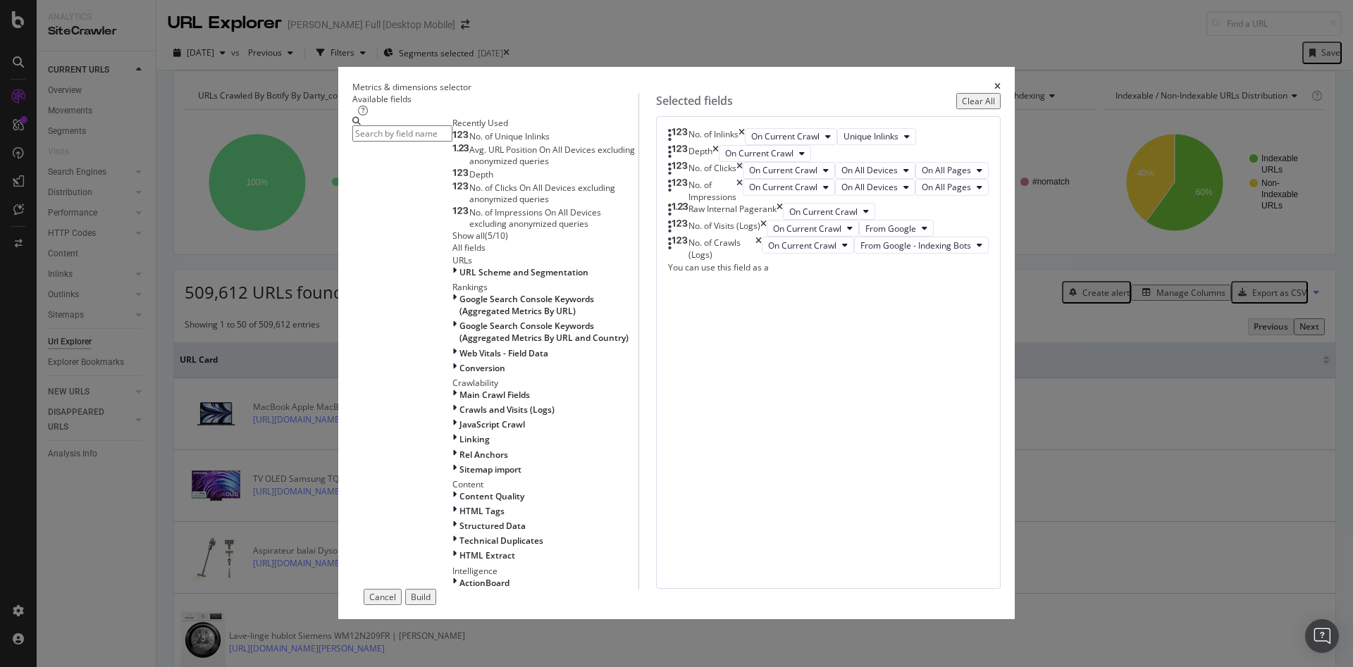
click at [452, 142] on input "modal" at bounding box center [402, 133] width 100 height 16
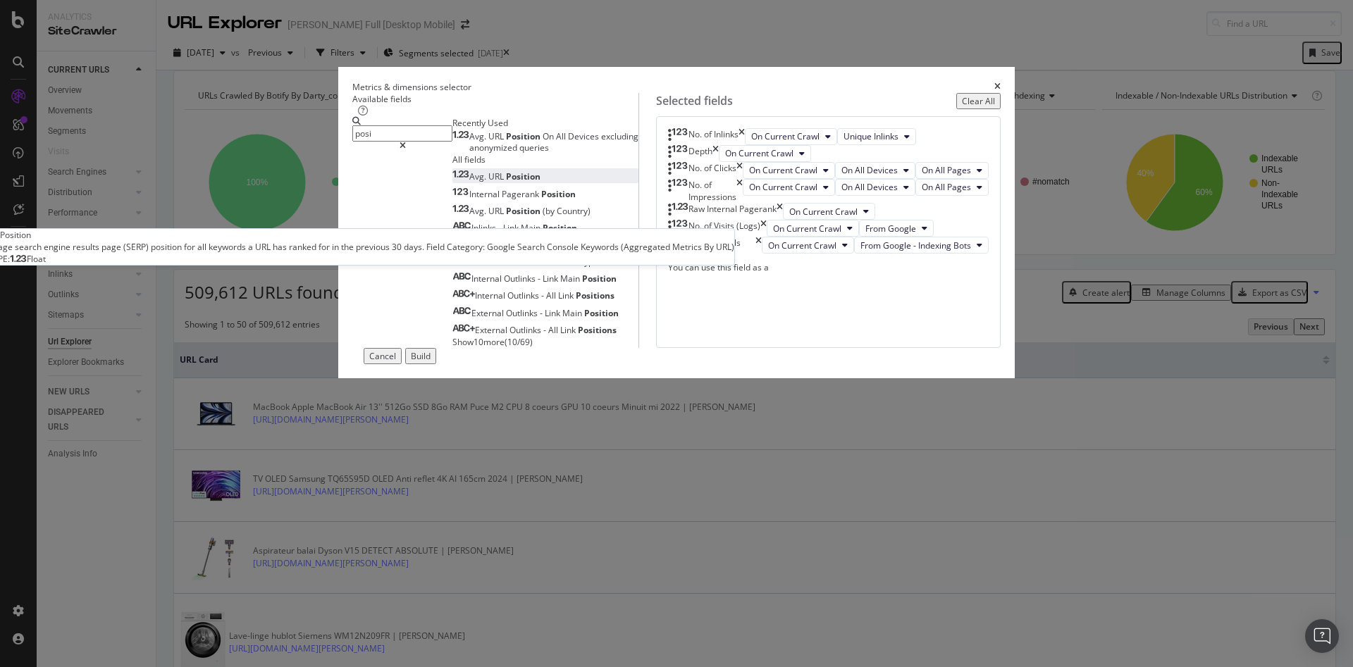
type input "posi"
click at [540, 182] on div "Avg. URL Position" at bounding box center [496, 176] width 88 height 12
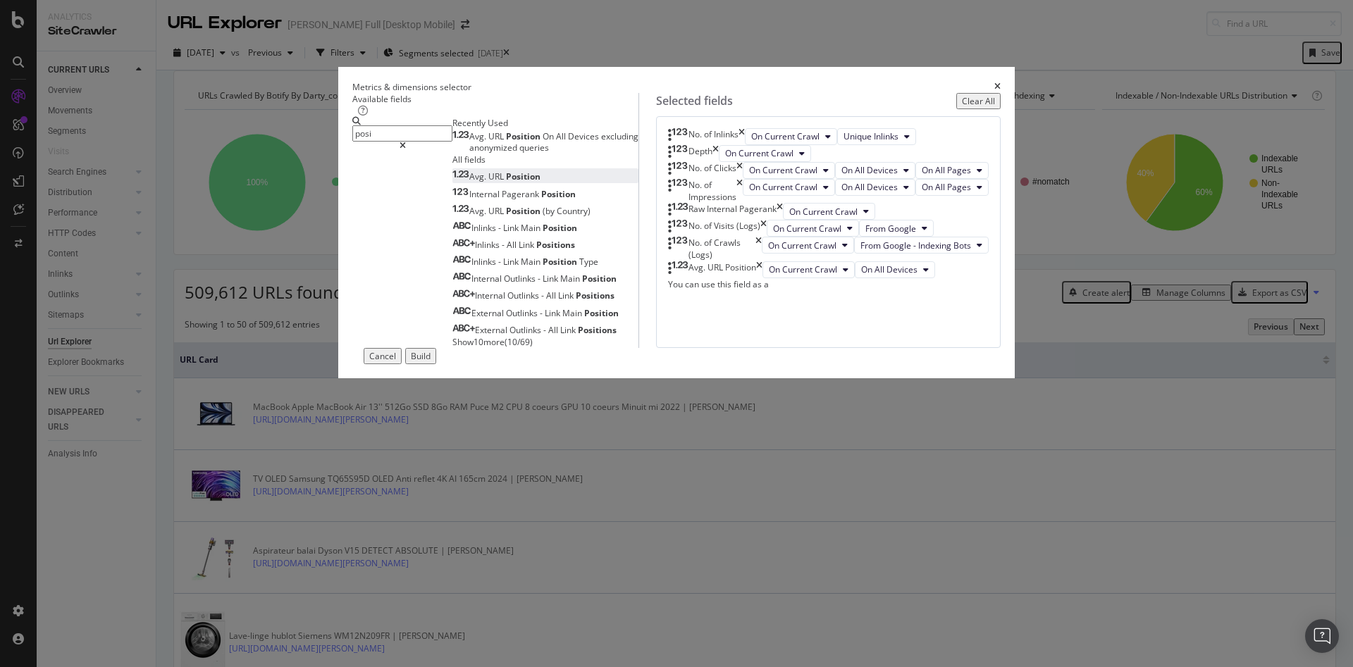
click at [430, 362] on div "Build" at bounding box center [421, 356] width 20 height 12
